Goal: Task Accomplishment & Management: Manage account settings

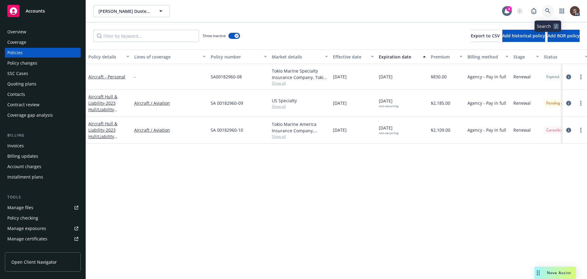
click at [550, 12] on icon at bounding box center [548, 11] width 6 height 6
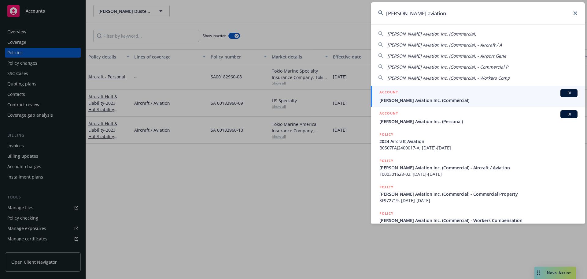
type input "[PERSON_NAME] aviation"
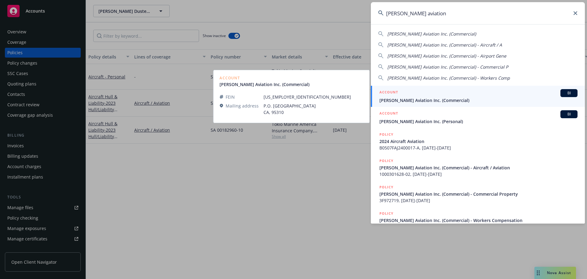
click at [408, 101] on span "[PERSON_NAME] Aviation Inc. (Commercial)" at bounding box center [478, 100] width 198 height 6
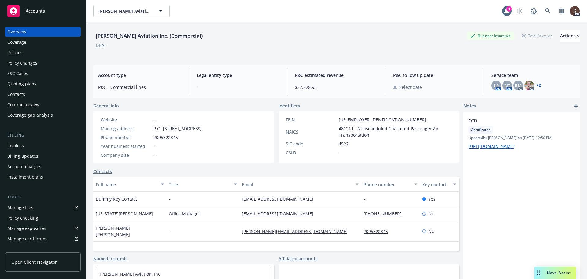
click at [14, 143] on div "Invoices" at bounding box center [15, 146] width 17 height 10
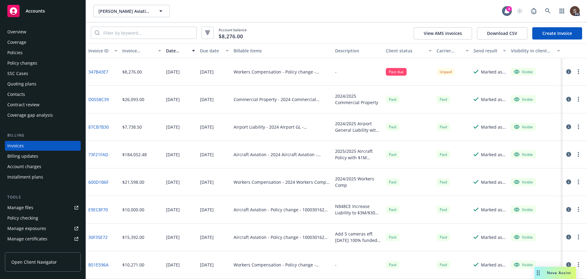
click at [94, 70] on link "347B43E7" at bounding box center [98, 71] width 20 height 6
click at [31, 208] on div "Manage files" at bounding box center [20, 207] width 26 height 10
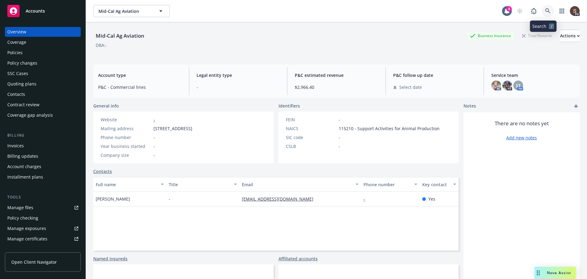
click at [545, 10] on icon at bounding box center [548, 11] width 6 height 6
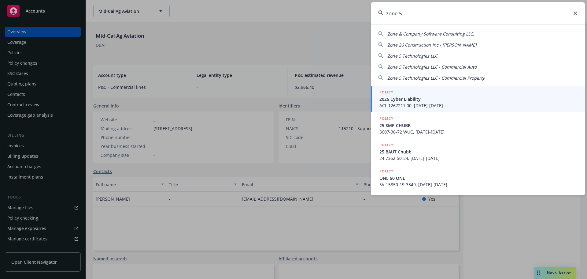
click at [422, 57] on span "Zone 5 Technologies LLC" at bounding box center [412, 56] width 50 height 6
type input "Zone 5 Technologies LLC"
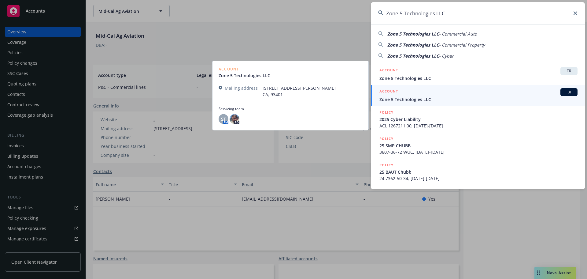
click at [408, 95] on div "ACCOUNT BI" at bounding box center [478, 92] width 198 height 8
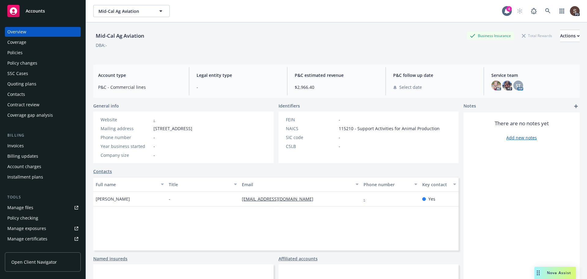
click at [18, 49] on div "Policies" at bounding box center [14, 53] width 15 height 10
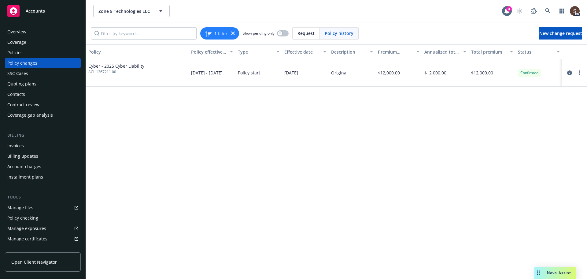
click at [20, 49] on div "Policies" at bounding box center [14, 53] width 15 height 10
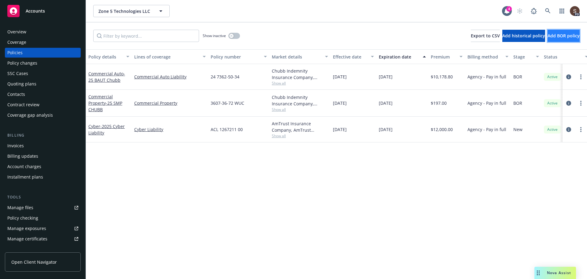
click at [555, 36] on span "Add BOR policy" at bounding box center [564, 36] width 32 height 6
select select "other"
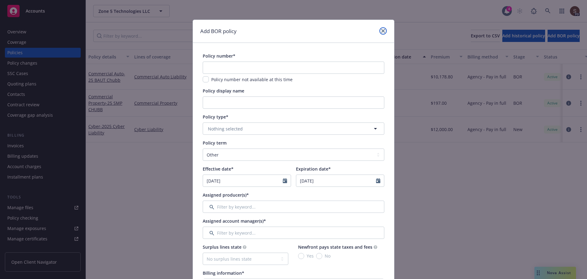
click at [380, 29] on link "close" at bounding box center [382, 30] width 7 height 7
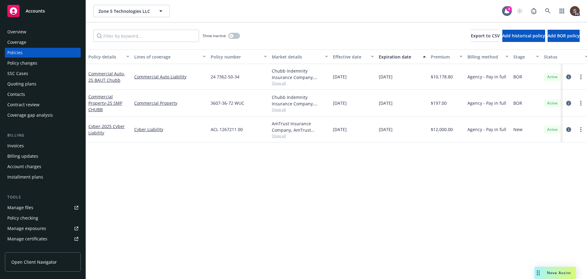
click at [31, 50] on div "Policies" at bounding box center [42, 53] width 71 height 10
